Goal: Book appointment/travel/reservation

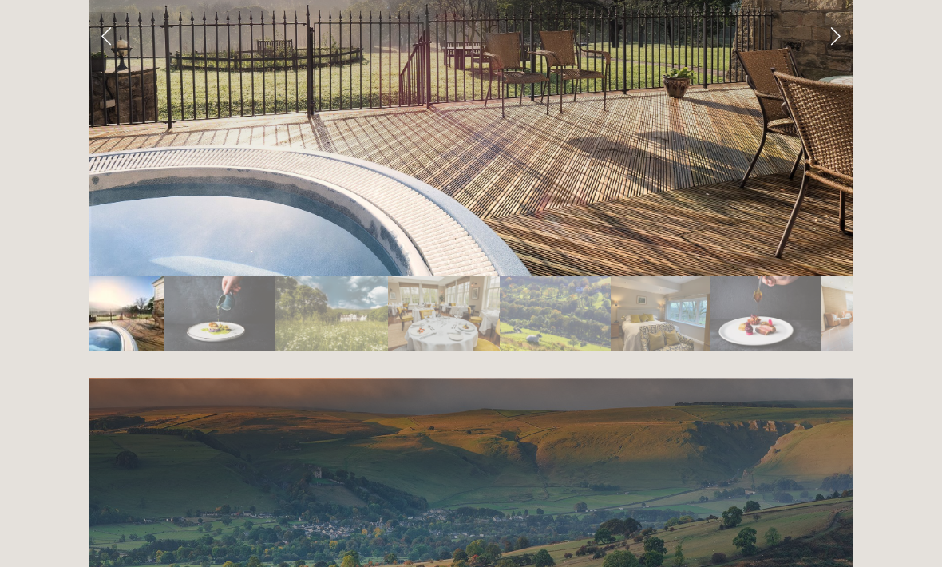
scroll to position [2858, 0]
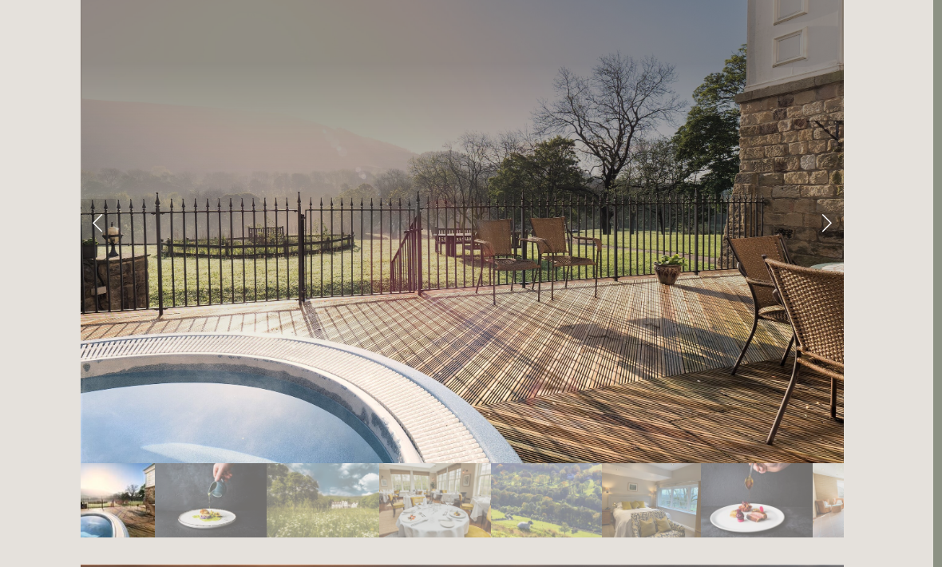
click at [830, 199] on link "Next Slide" at bounding box center [825, 223] width 35 height 48
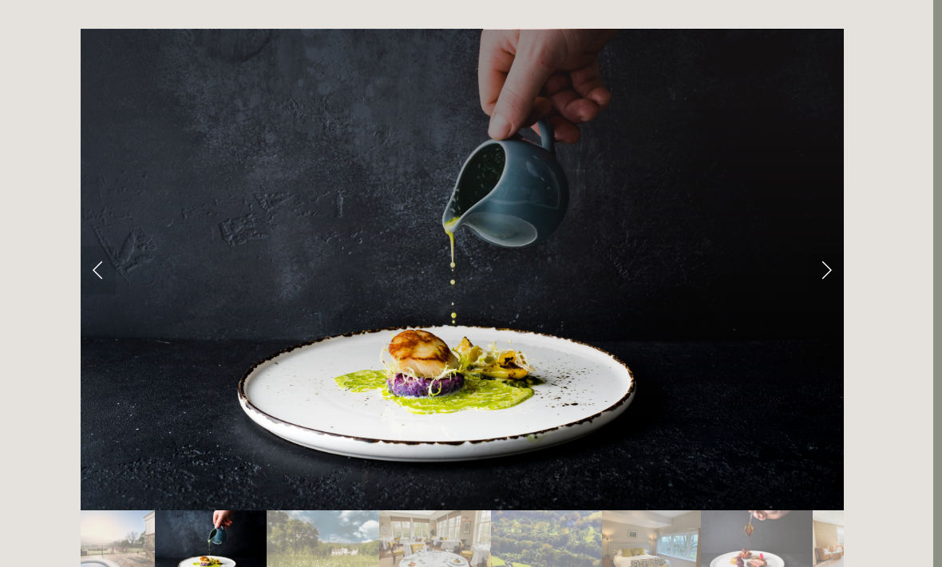
scroll to position [2590, 9]
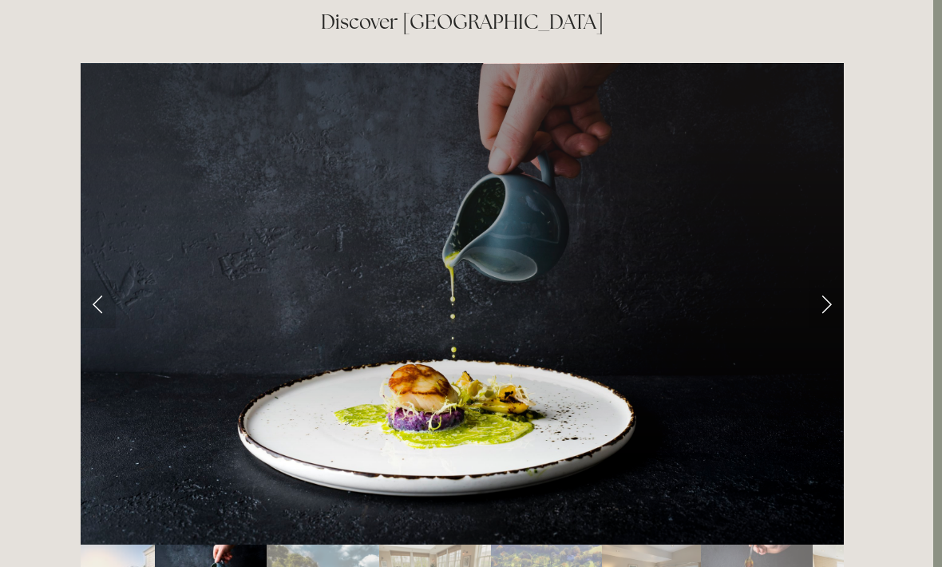
click at [836, 280] on link "Next Slide" at bounding box center [825, 304] width 35 height 48
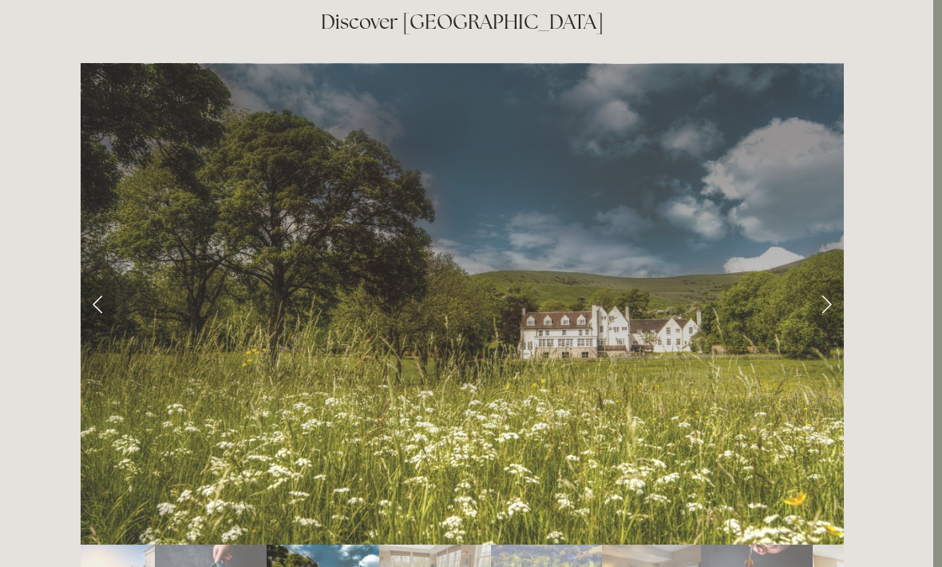
click at [831, 280] on link "Next Slide" at bounding box center [825, 304] width 35 height 48
click at [822, 280] on link "Next Slide" at bounding box center [825, 304] width 35 height 48
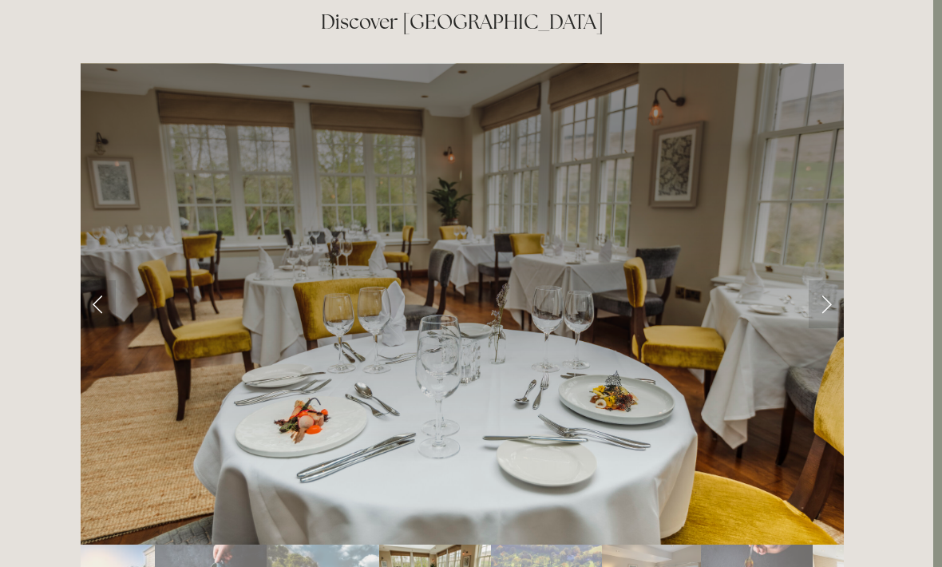
click at [828, 280] on link "Next Slide" at bounding box center [825, 304] width 35 height 48
click at [822, 280] on link "Next Slide" at bounding box center [825, 304] width 35 height 48
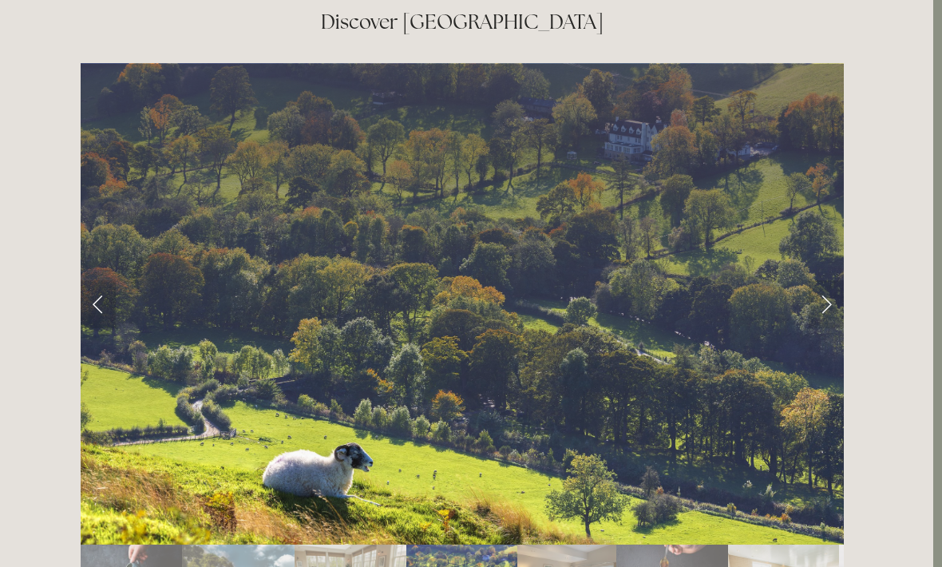
click at [822, 280] on link "Next Slide" at bounding box center [825, 304] width 35 height 48
click at [825, 280] on link "Next Slide" at bounding box center [825, 304] width 35 height 48
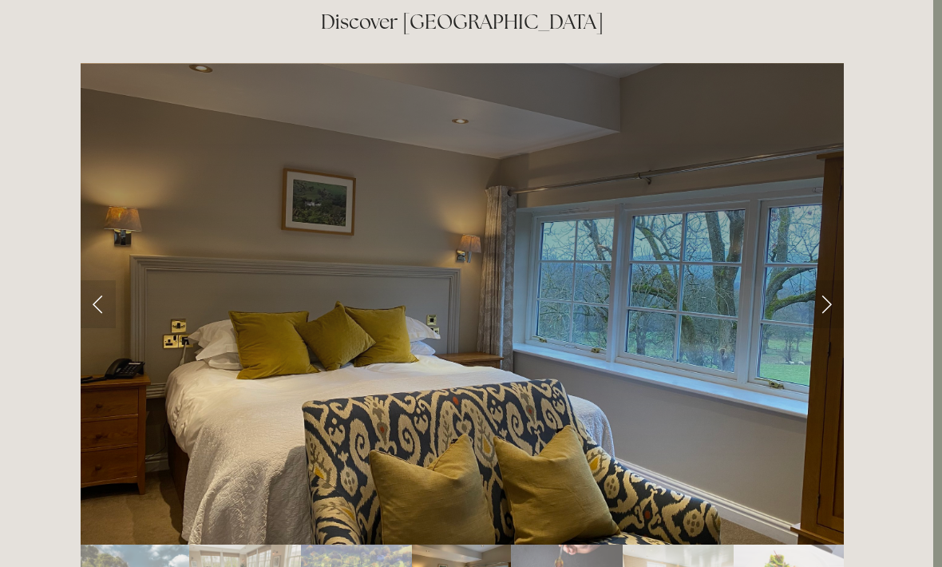
click at [819, 280] on link "Next Slide" at bounding box center [825, 304] width 35 height 48
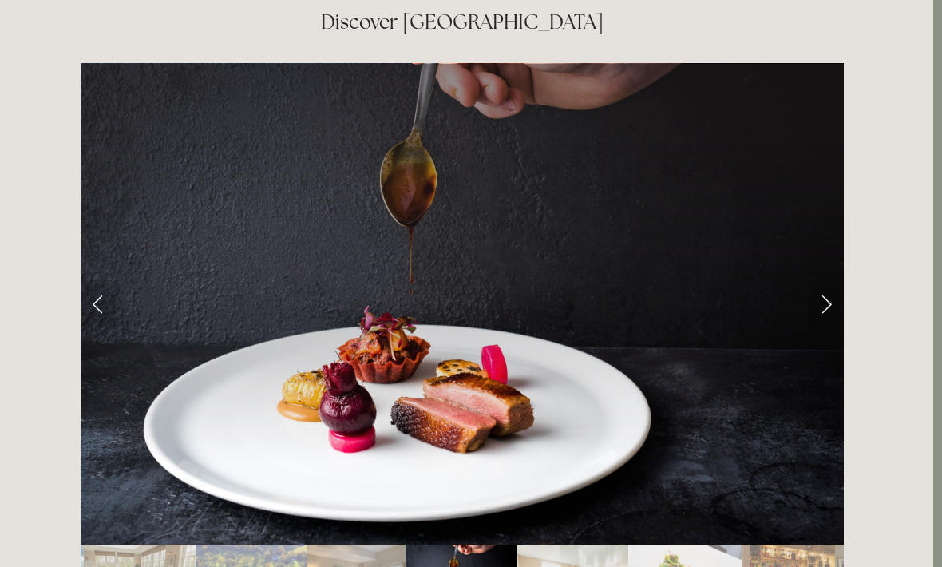
click at [817, 280] on link "Next Slide" at bounding box center [825, 304] width 35 height 48
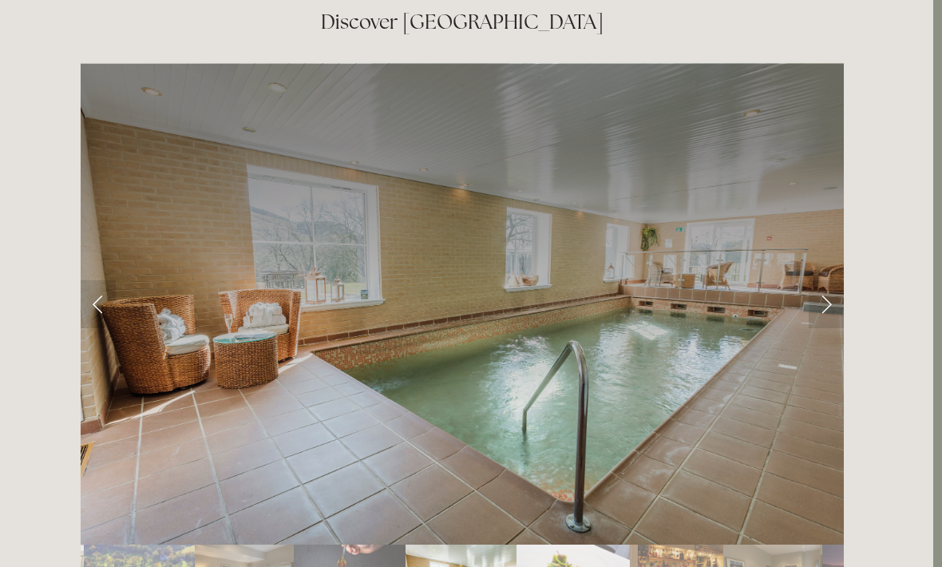
click at [820, 280] on link "Next Slide" at bounding box center [825, 304] width 35 height 48
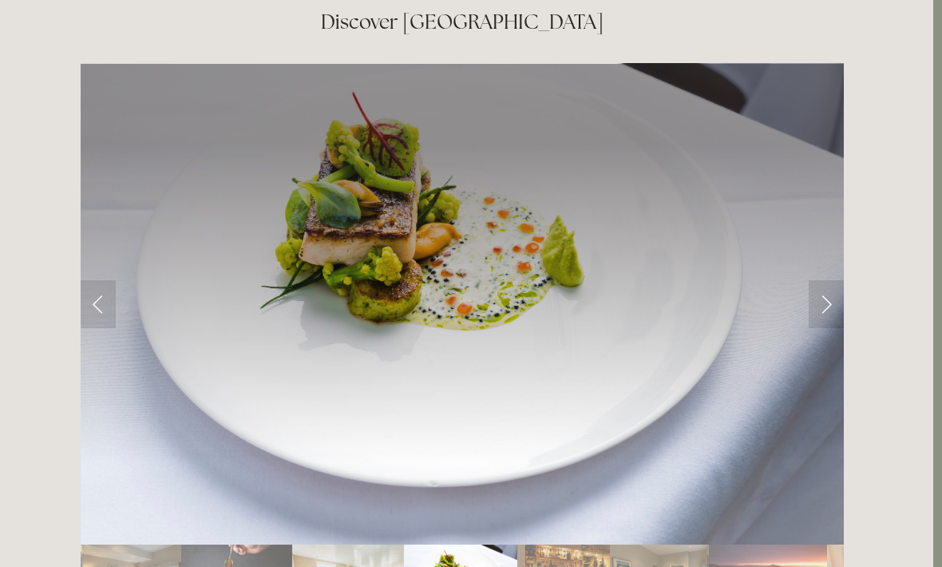
click at [819, 280] on link "Next Slide" at bounding box center [825, 304] width 35 height 48
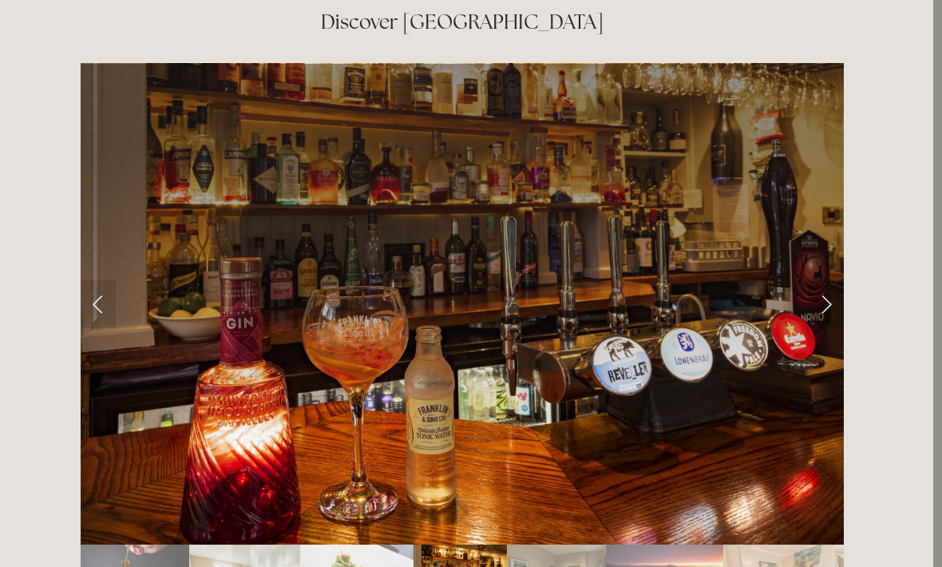
click at [827, 280] on link "Next Slide" at bounding box center [825, 304] width 35 height 48
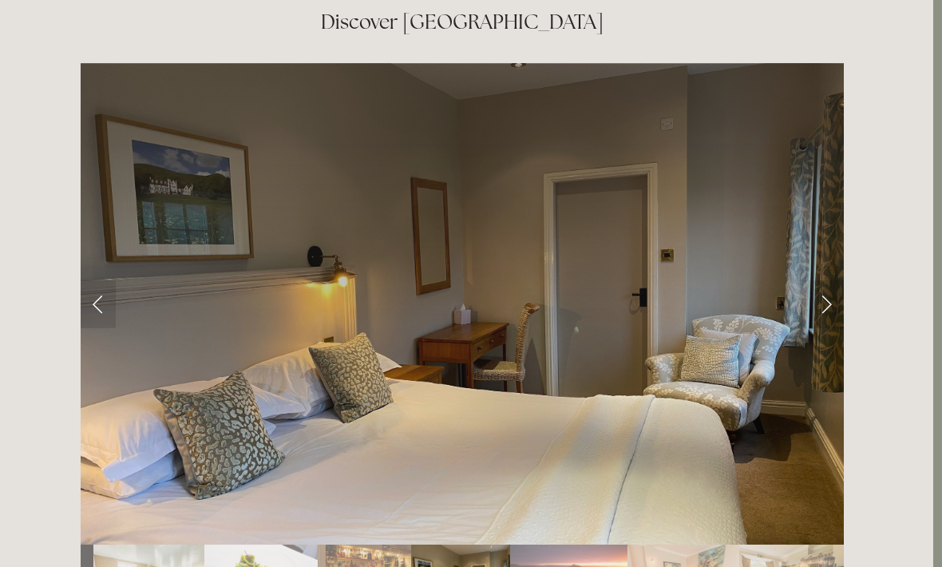
click at [826, 280] on link "Next Slide" at bounding box center [825, 304] width 35 height 48
click at [816, 280] on link "Next Slide" at bounding box center [825, 304] width 35 height 48
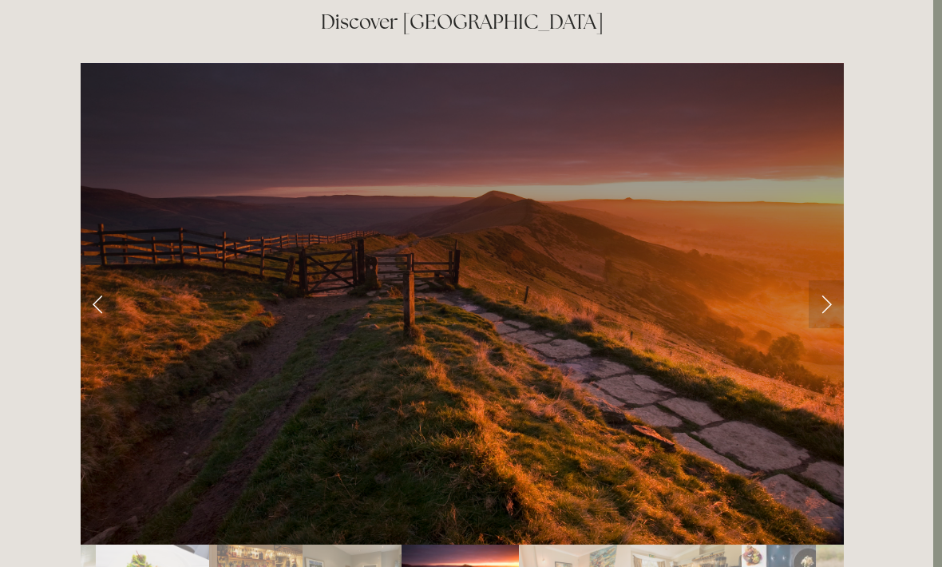
click at [813, 280] on link "Next Slide" at bounding box center [825, 304] width 35 height 48
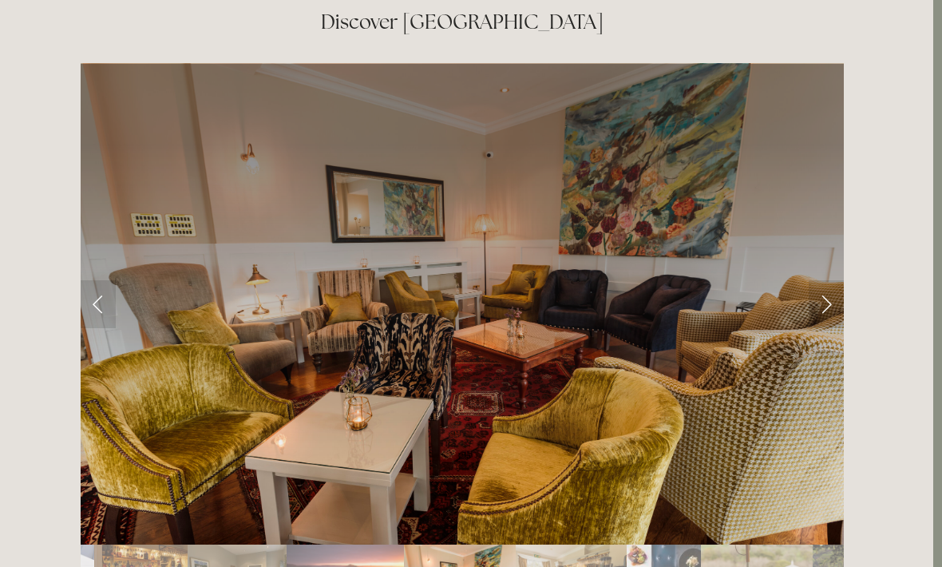
click at [817, 280] on link "Next Slide" at bounding box center [825, 304] width 35 height 48
click at [821, 280] on link "Next Slide" at bounding box center [825, 304] width 35 height 48
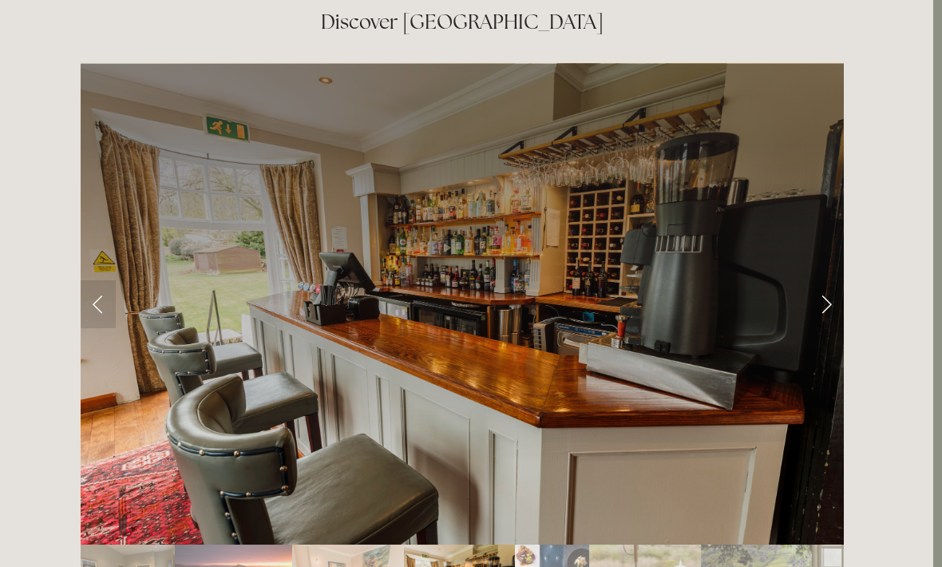
click at [821, 280] on link "Next Slide" at bounding box center [825, 304] width 35 height 48
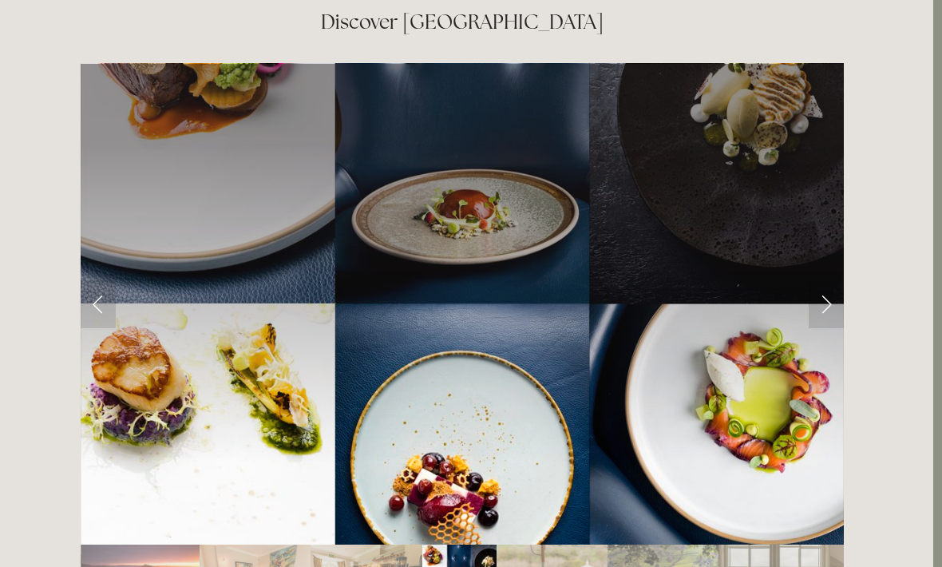
click at [823, 280] on link "Next Slide" at bounding box center [825, 304] width 35 height 48
click at [819, 280] on link "Next Slide" at bounding box center [825, 304] width 35 height 48
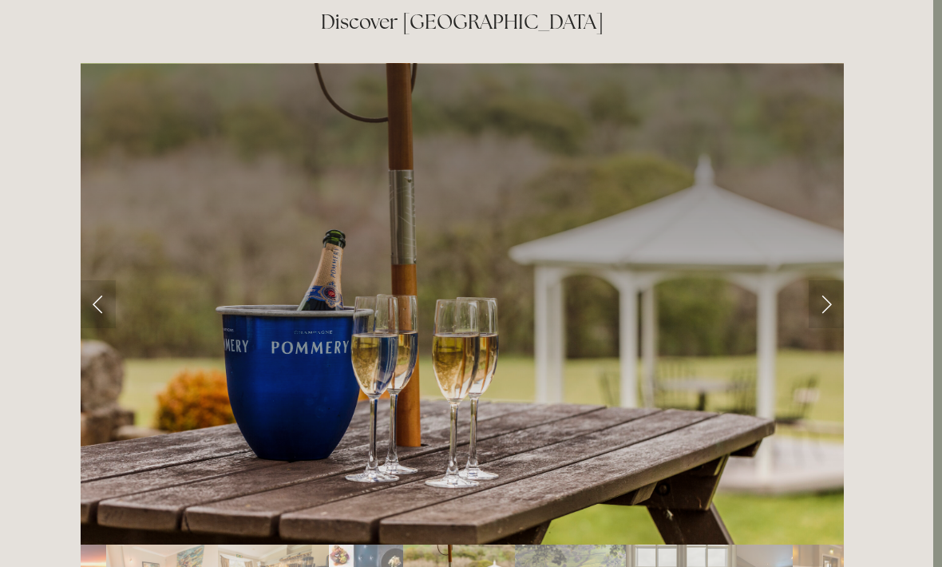
click at [820, 280] on link "Next Slide" at bounding box center [825, 304] width 35 height 48
click at [823, 280] on link "Next Slide" at bounding box center [825, 304] width 35 height 48
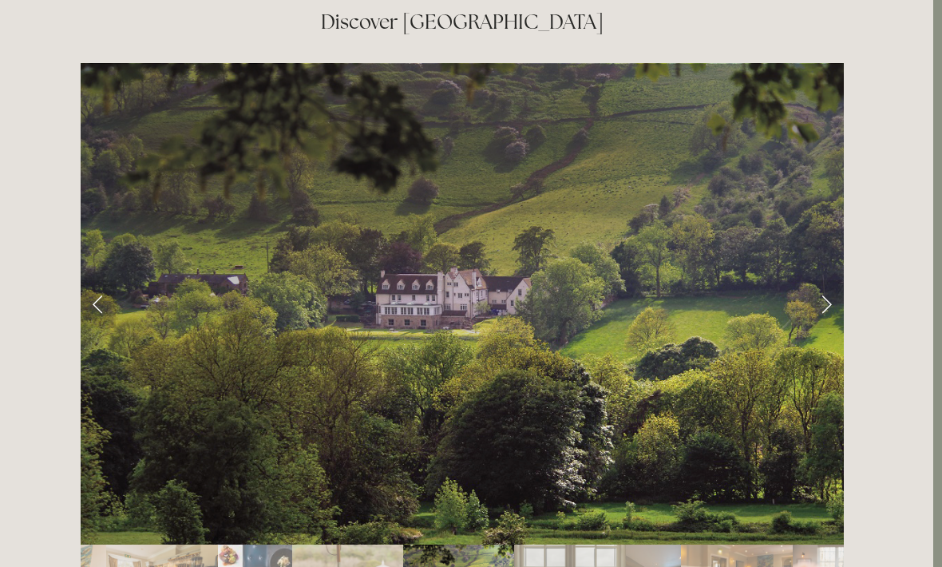
click at [814, 280] on link "Next Slide" at bounding box center [825, 304] width 35 height 48
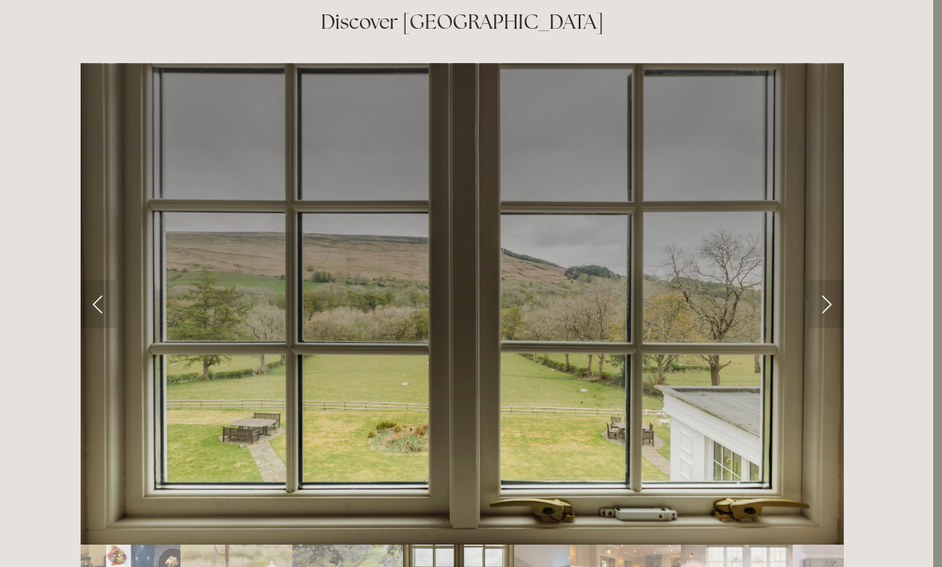
click at [813, 280] on link "Next Slide" at bounding box center [825, 304] width 35 height 48
click at [820, 280] on link "Next Slide" at bounding box center [825, 304] width 35 height 48
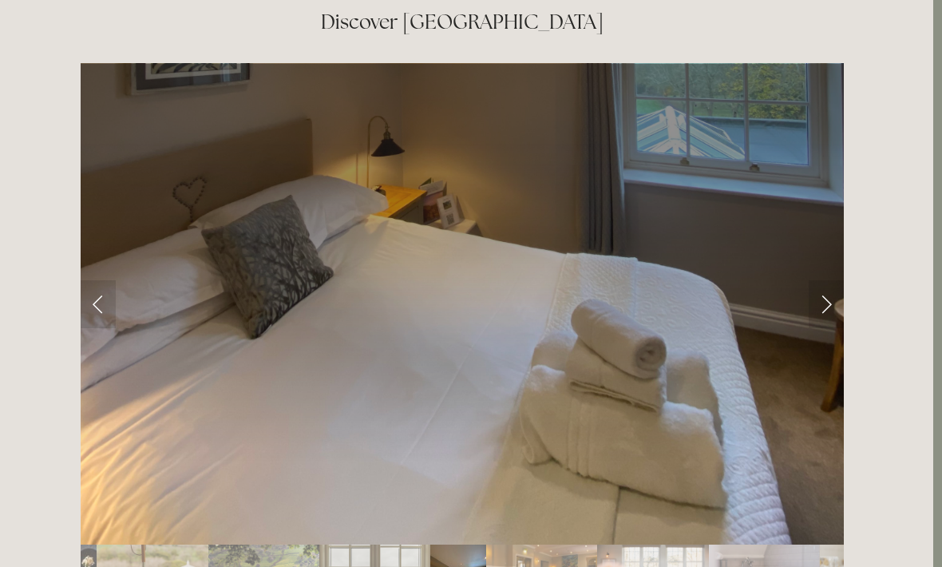
click at [820, 280] on link "Next Slide" at bounding box center [825, 304] width 35 height 48
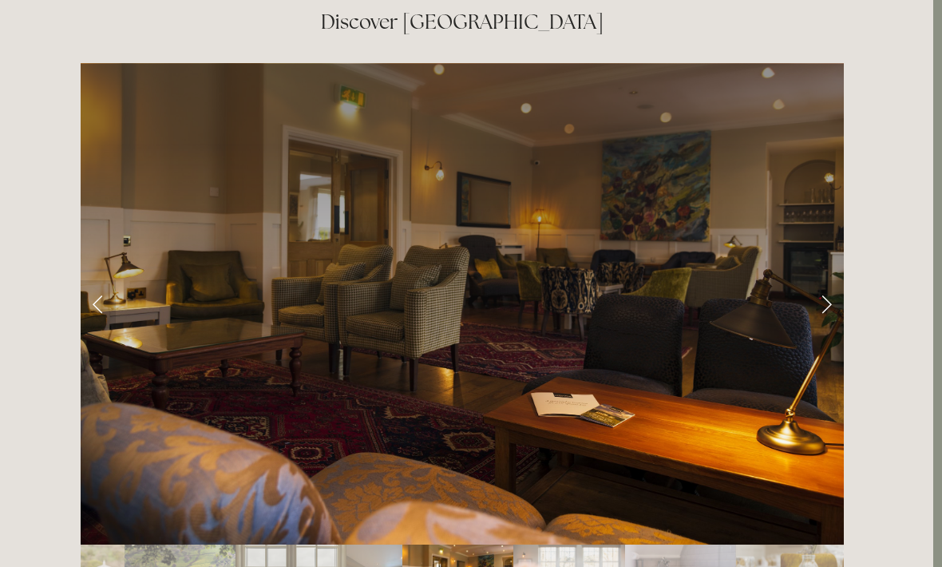
click at [823, 280] on link "Next Slide" at bounding box center [825, 304] width 35 height 48
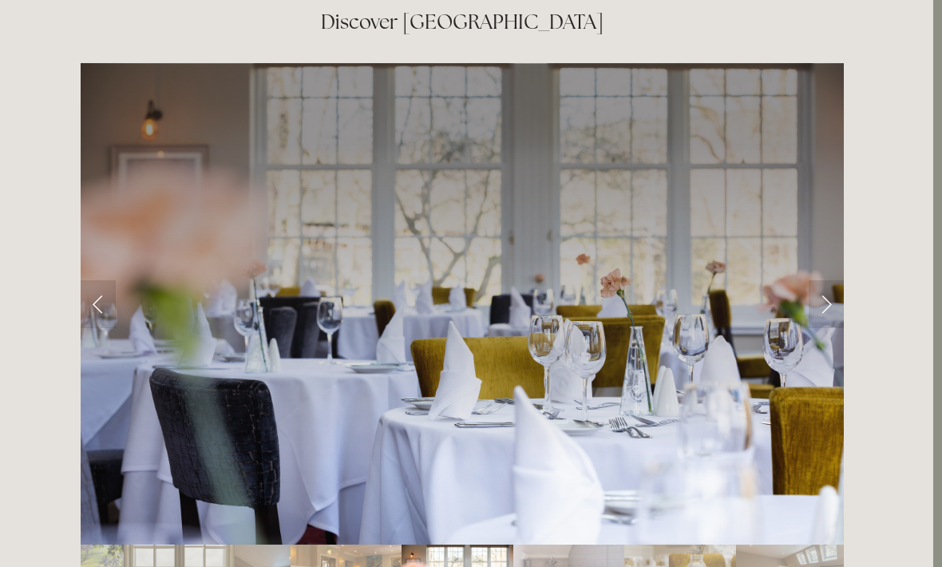
click at [832, 280] on link "Next Slide" at bounding box center [825, 304] width 35 height 48
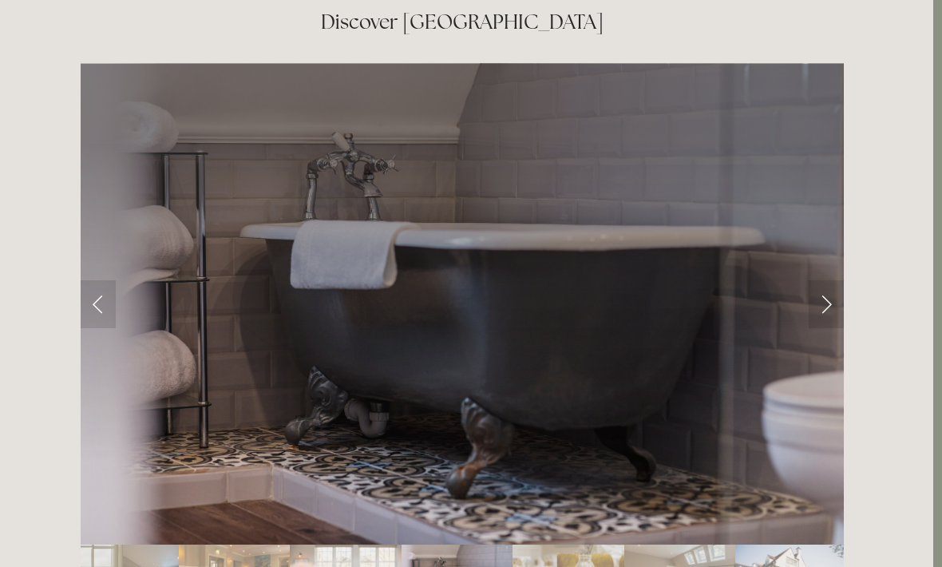
click at [827, 280] on link "Next Slide" at bounding box center [825, 304] width 35 height 48
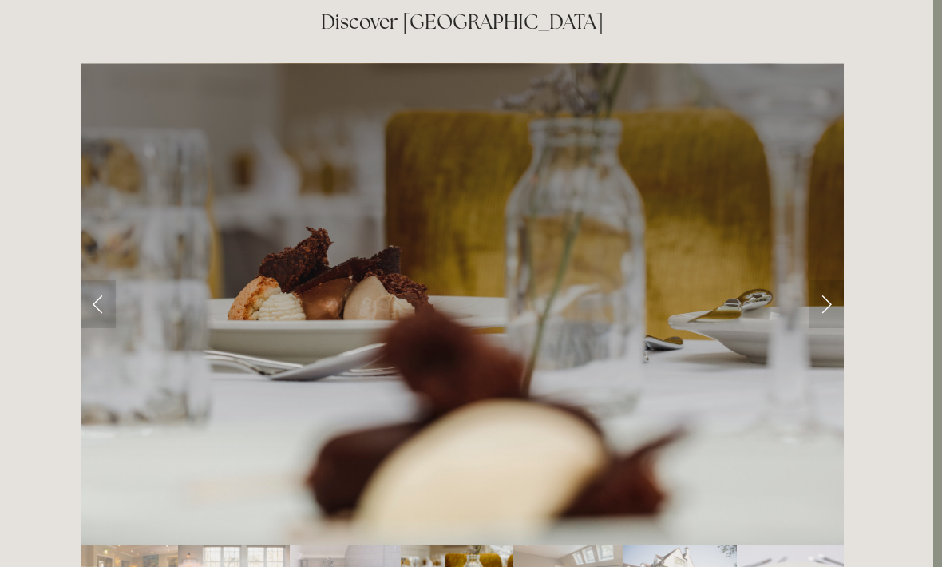
click at [826, 280] on link "Next Slide" at bounding box center [825, 304] width 35 height 48
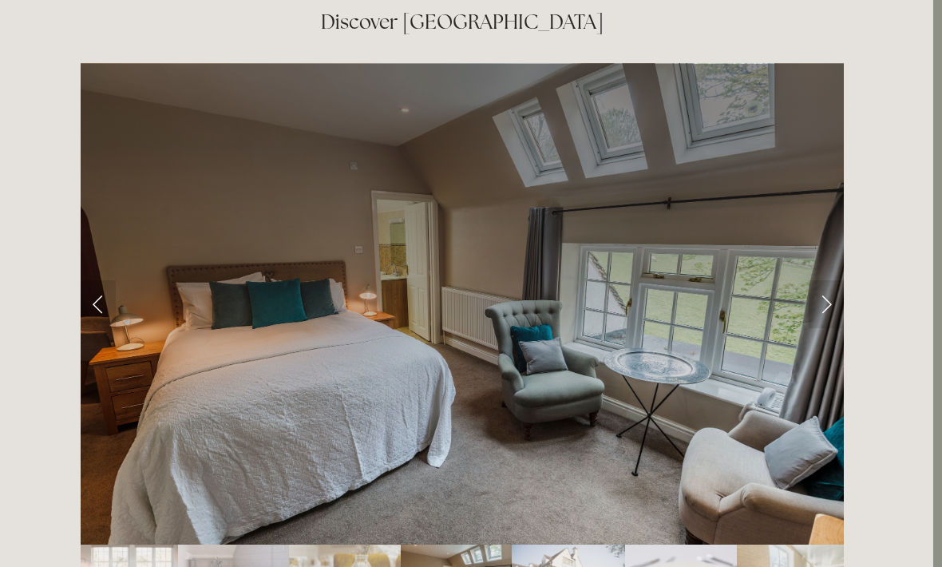
click at [825, 280] on link "Next Slide" at bounding box center [825, 304] width 35 height 48
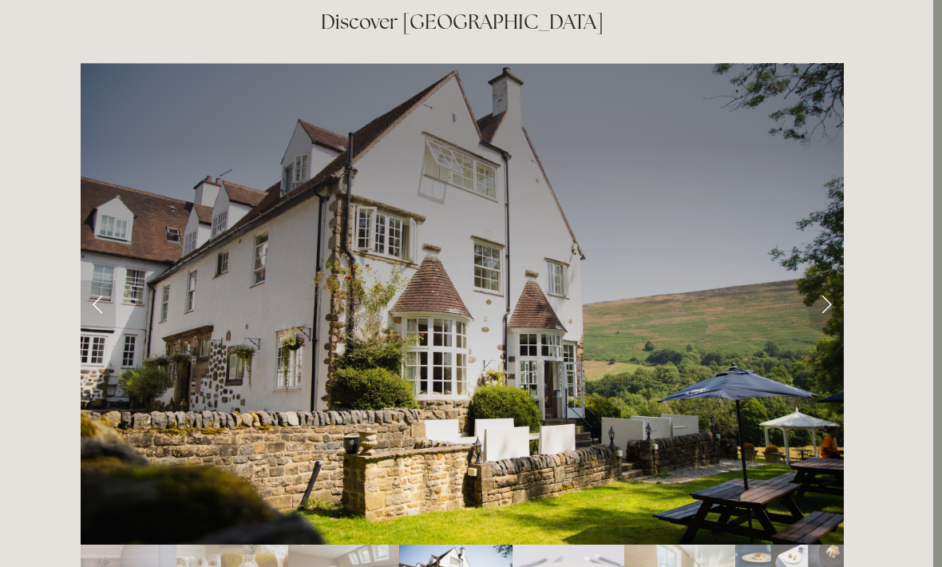
click at [823, 280] on link "Next Slide" at bounding box center [825, 304] width 35 height 48
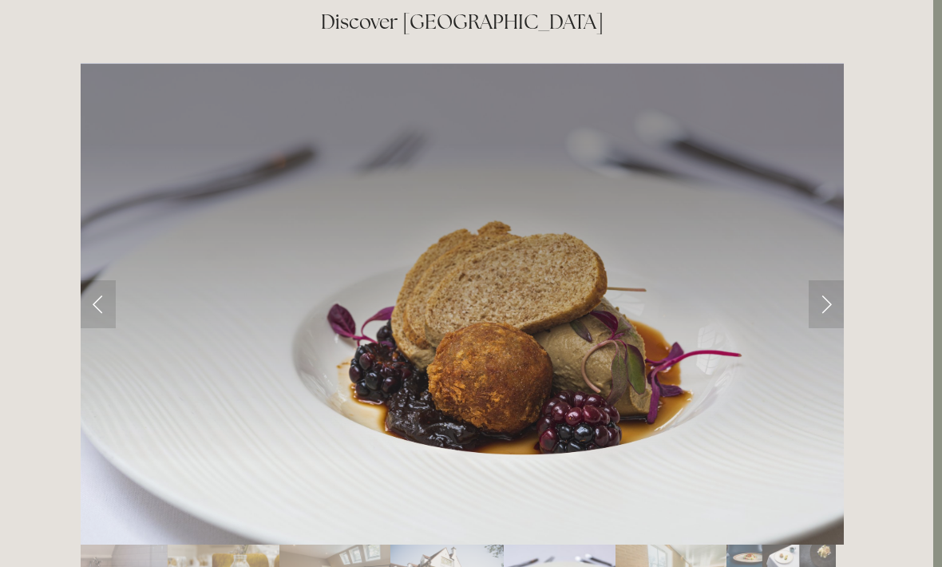
click at [824, 280] on link "Next Slide" at bounding box center [825, 304] width 35 height 48
click at [817, 280] on link "Next Slide" at bounding box center [825, 304] width 35 height 48
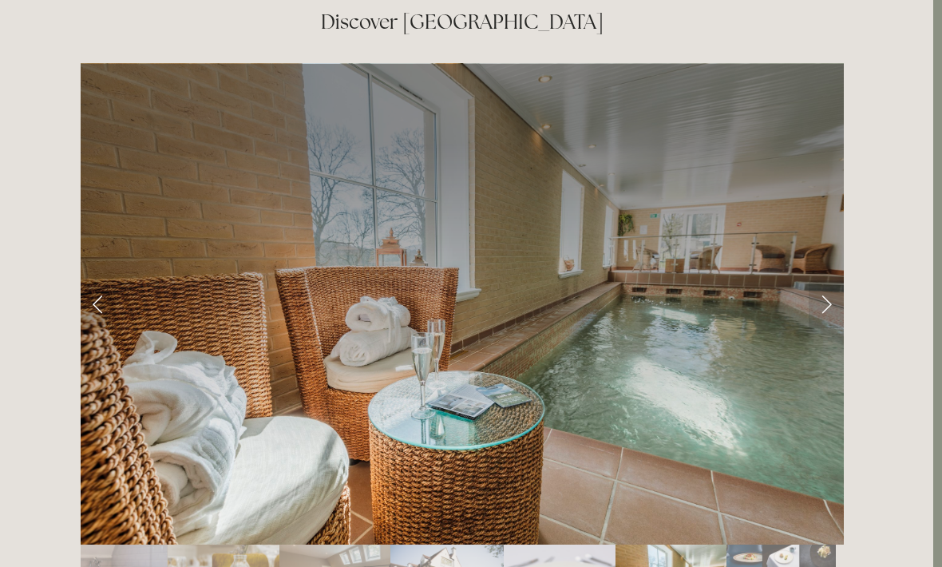
click at [823, 280] on link "Next Slide" at bounding box center [825, 304] width 35 height 48
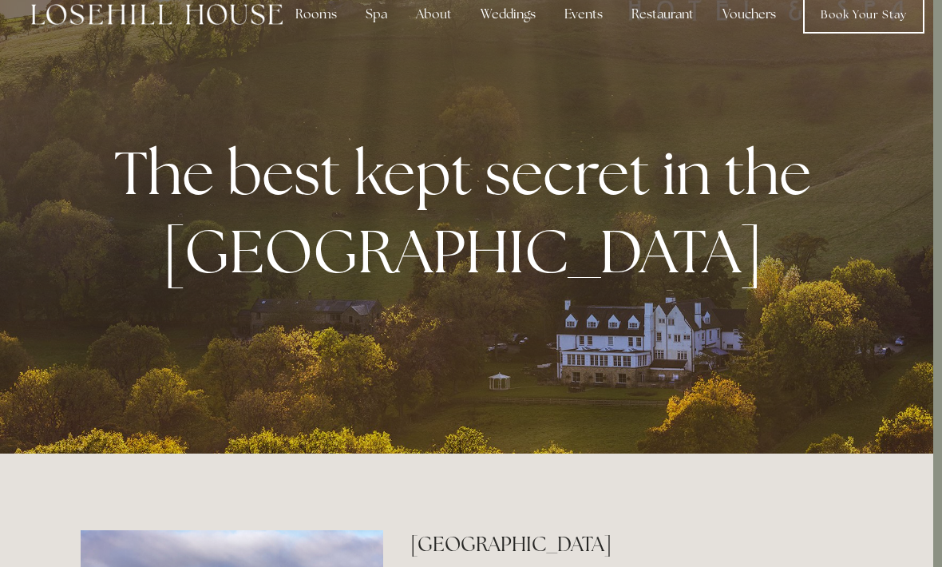
scroll to position [0, 9]
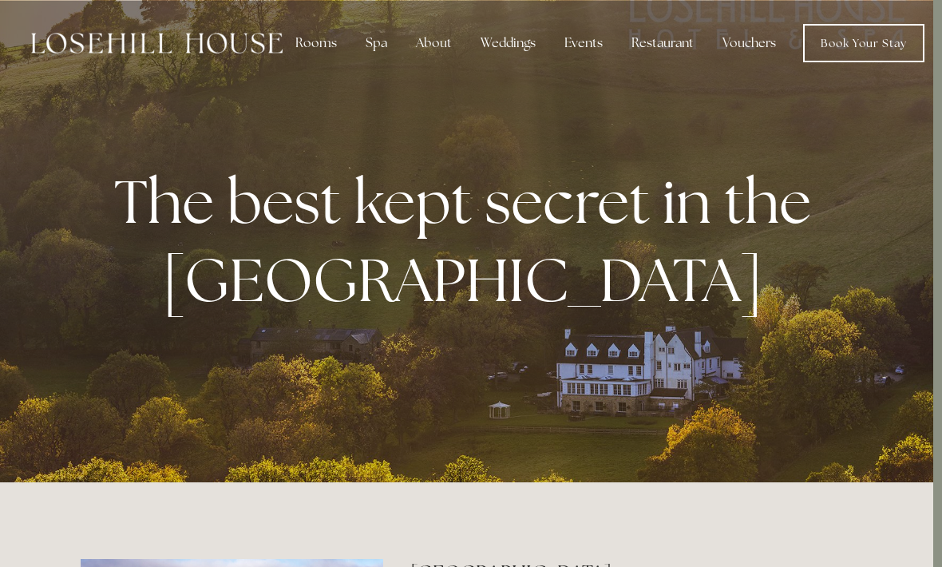
click at [384, 41] on div "Spa" at bounding box center [376, 43] width 47 height 32
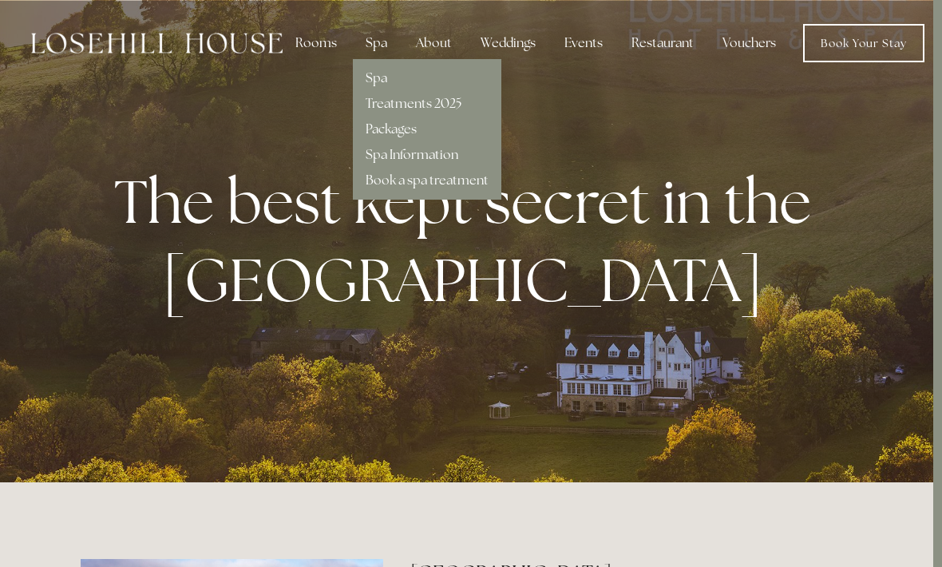
click at [443, 133] on div "Packages" at bounding box center [426, 123] width 123 height 26
click at [401, 131] on link "Packages" at bounding box center [390, 129] width 51 height 17
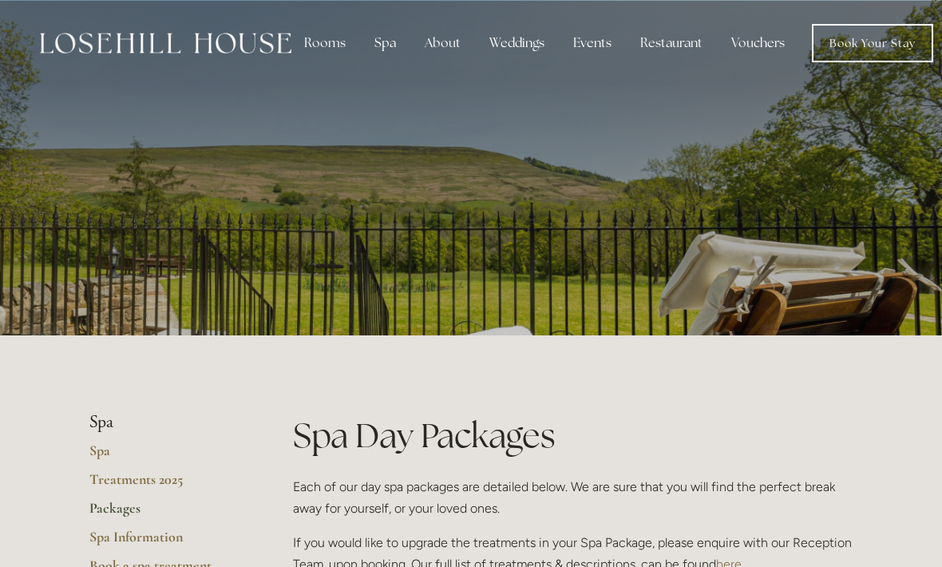
click at [900, 41] on link "Book Your Stay" at bounding box center [872, 43] width 121 height 38
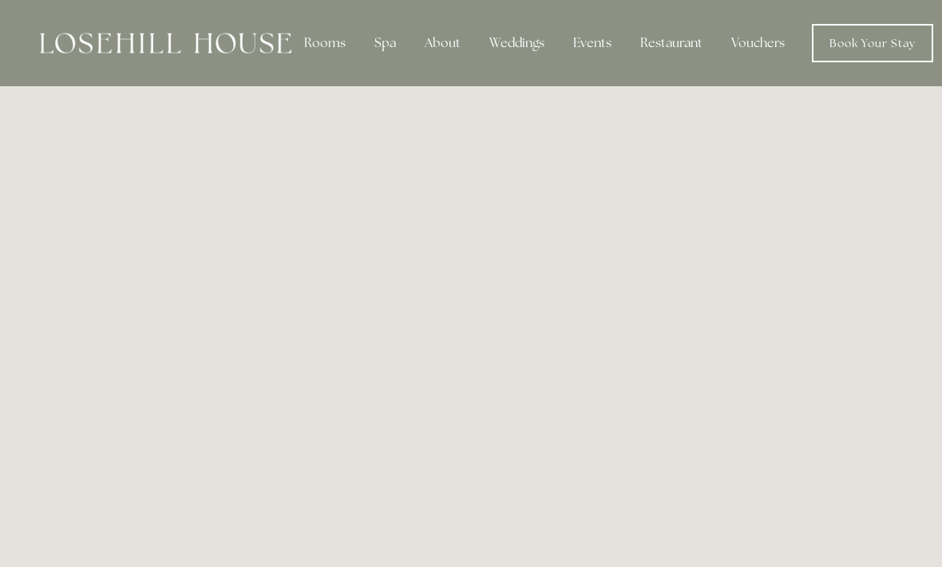
click at [387, 45] on div "Spa" at bounding box center [385, 43] width 47 height 32
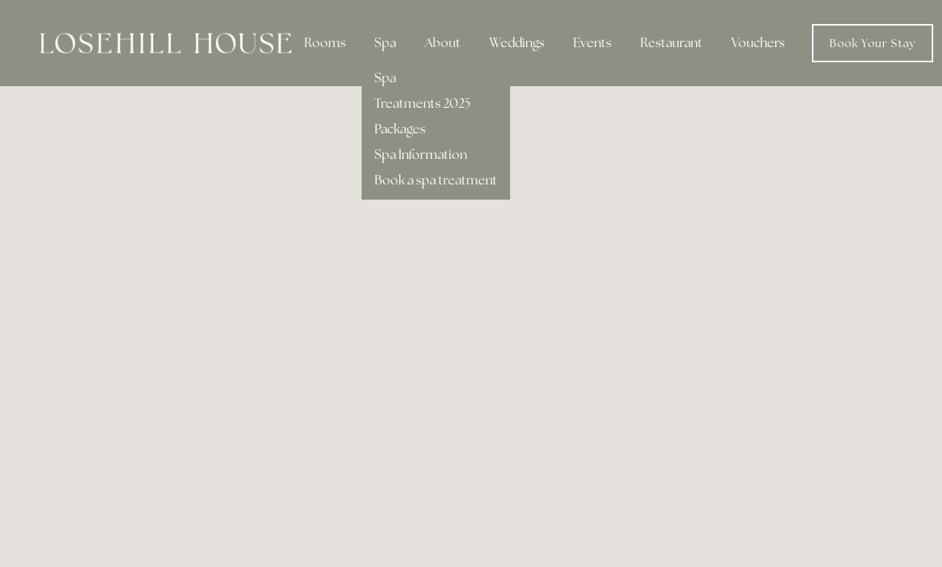
click at [466, 103] on link "Treatments 2025" at bounding box center [422, 103] width 96 height 17
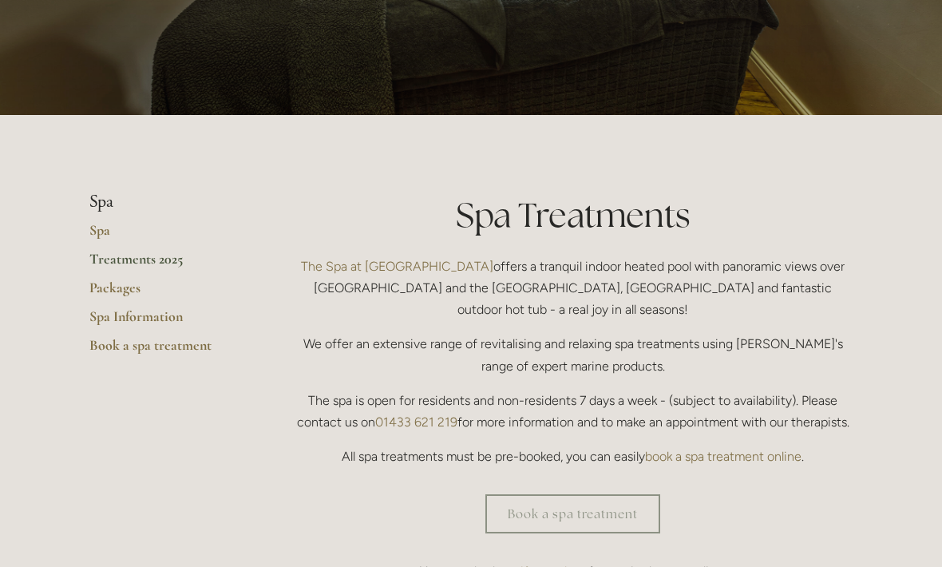
scroll to position [221, 0]
